Goal: Task Accomplishment & Management: Manage account settings

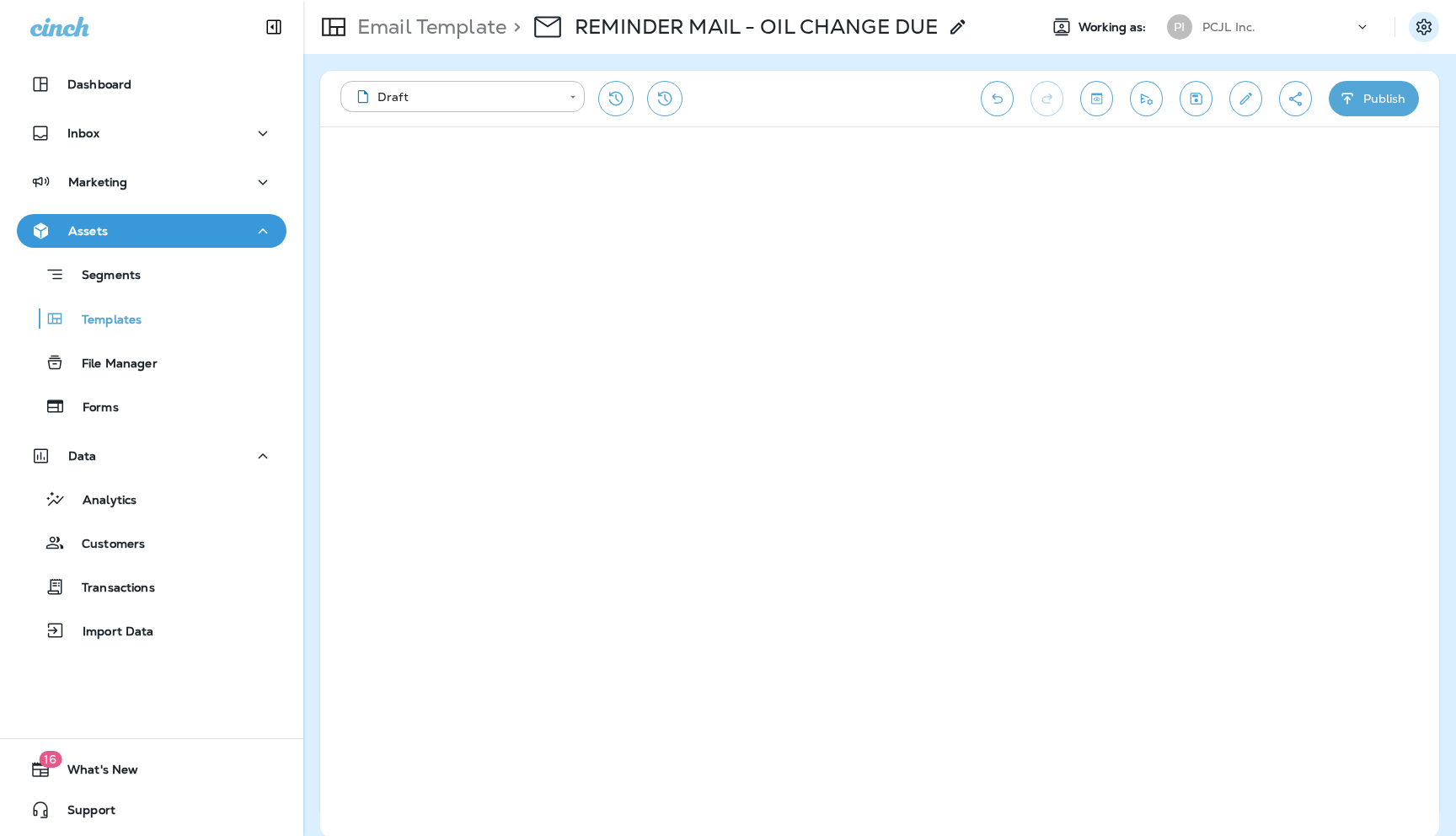
click at [1419, 28] on icon "Settings" at bounding box center [1424, 26] width 16 height 16
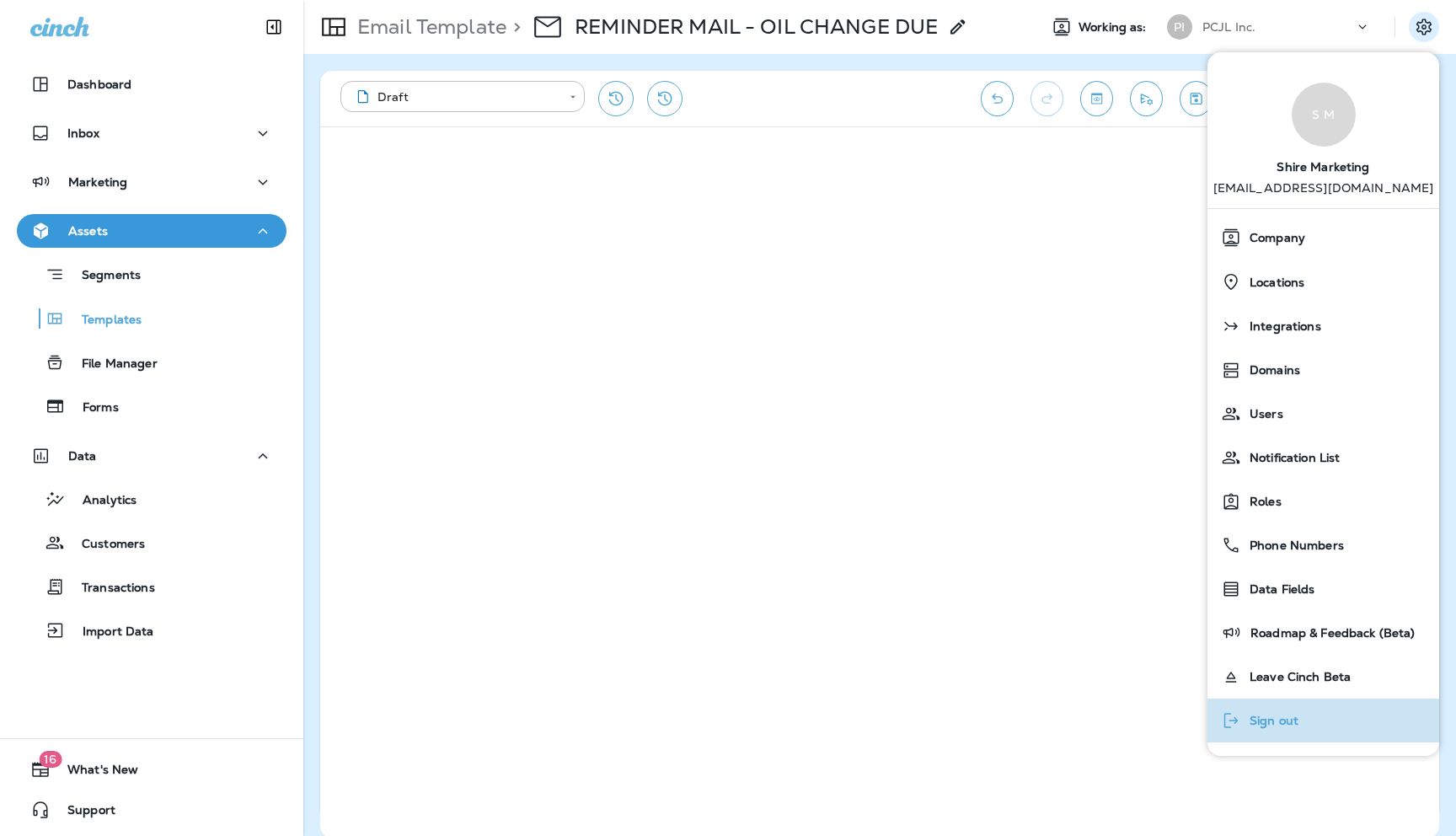
click at [1268, 720] on span "Sign out" at bounding box center [1269, 720] width 57 height 15
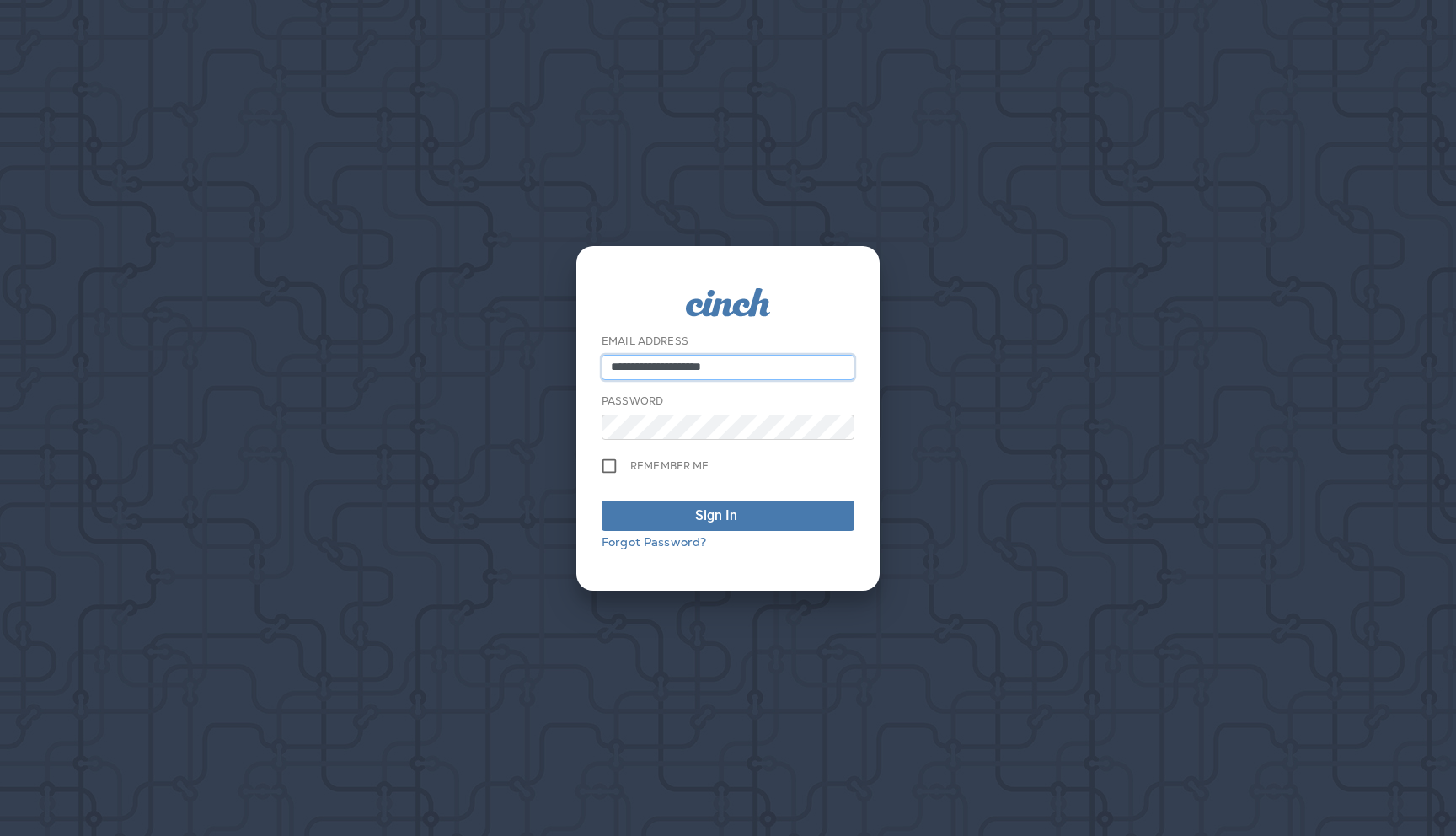
type input "**********"
click at [693, 517] on span "Sign In" at bounding box center [728, 515] width 235 height 20
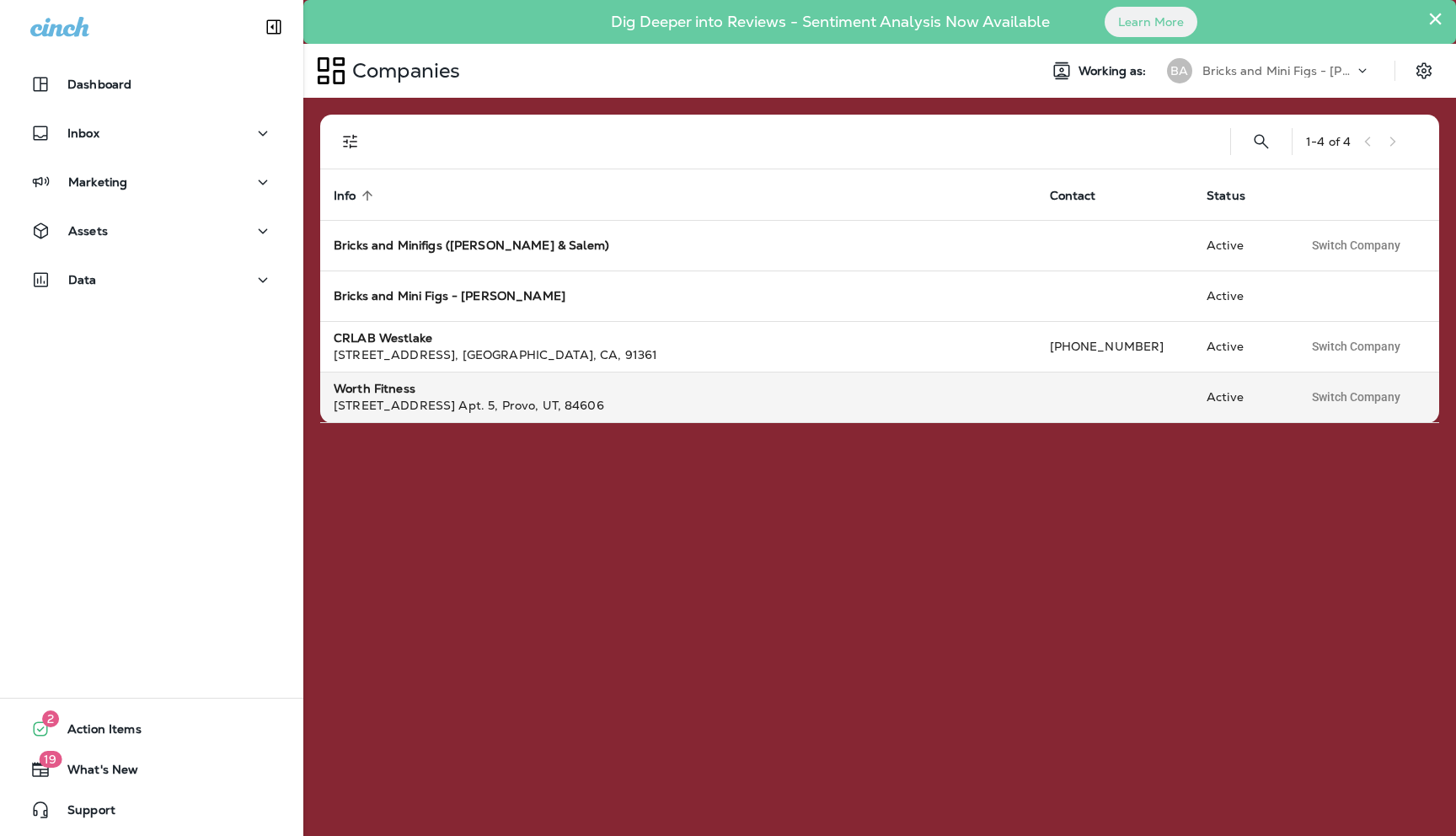
click at [407, 404] on div "[STREET_ADDRESS] Apt. 5 , Provo , UT , 84606" at bounding box center [678, 405] width 689 height 17
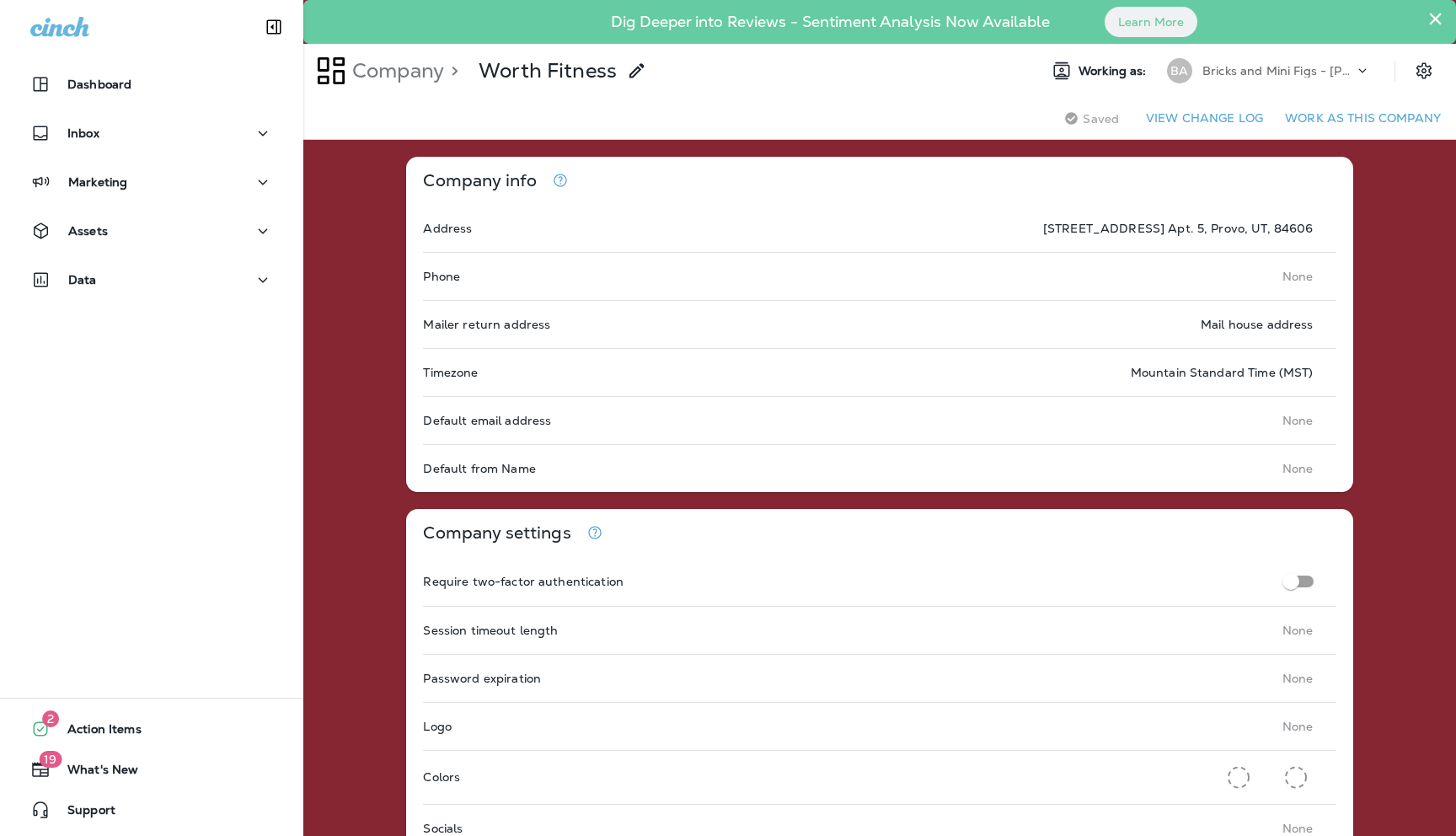
click at [1333, 116] on button "Work as this company" at bounding box center [1363, 118] width 169 height 26
